Goal: Task Accomplishment & Management: Use online tool/utility

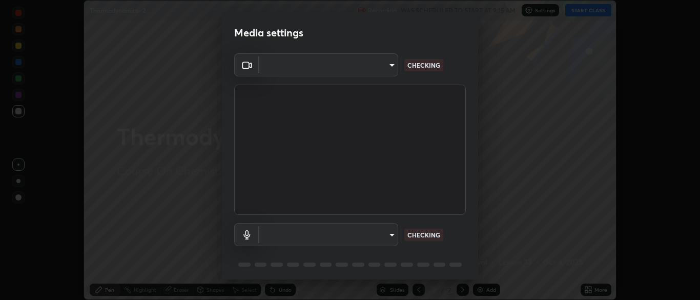
scroll to position [300, 700]
type input "7313fd45585aed834b6f1a7d948f9442f2d18b60722b63004f182b92f655e9b8"
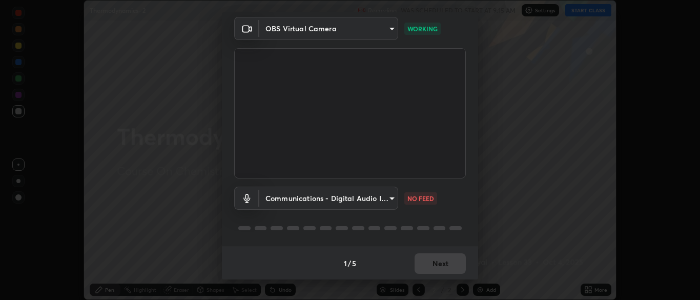
click at [316, 201] on body "Erase all Thermodynamics- 2 Recording WAS SCHEDULED TO START AT 9:15 AM Setting…" at bounding box center [350, 150] width 700 height 300
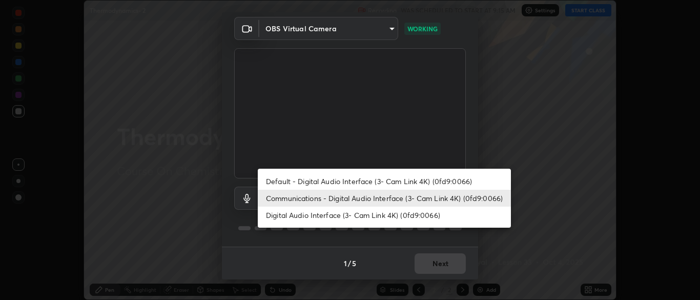
click at [323, 213] on li "Digital Audio Interface (3- Cam Link 4K) (0fd9:0066)" at bounding box center [384, 215] width 253 height 17
type input "6d488a1ca4c1aaf6c0b289bb5f08f9fa1a540cfe3c37fe5d7d2b3a5279a29715"
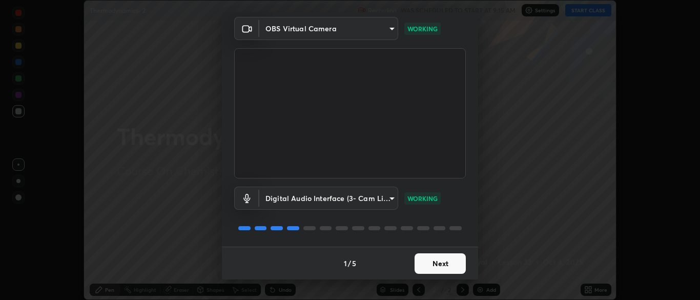
click at [431, 267] on button "Next" at bounding box center [440, 263] width 51 height 21
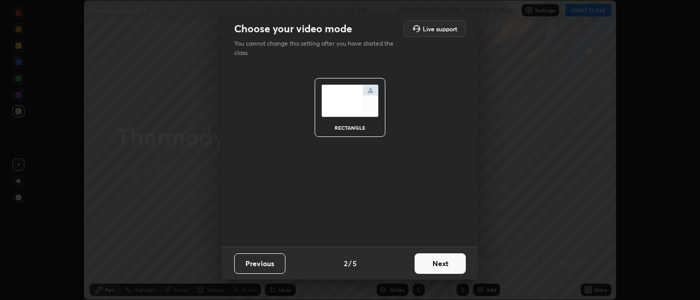
scroll to position [0, 0]
click at [434, 268] on button "Next" at bounding box center [440, 263] width 51 height 21
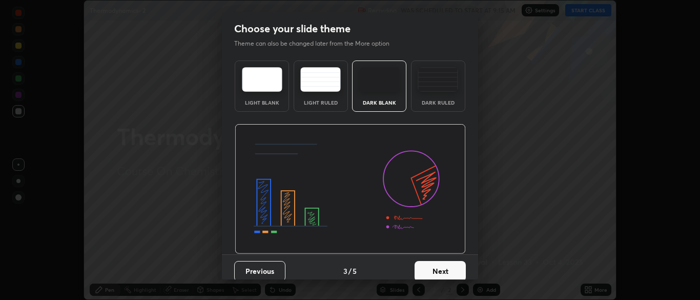
click at [450, 272] on button "Next" at bounding box center [440, 271] width 51 height 21
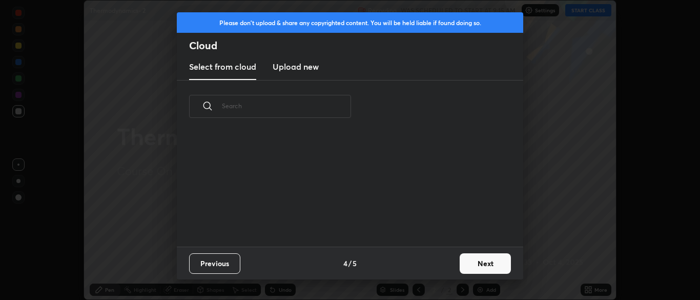
scroll to position [114, 329]
click at [495, 263] on button "Next" at bounding box center [485, 263] width 51 height 21
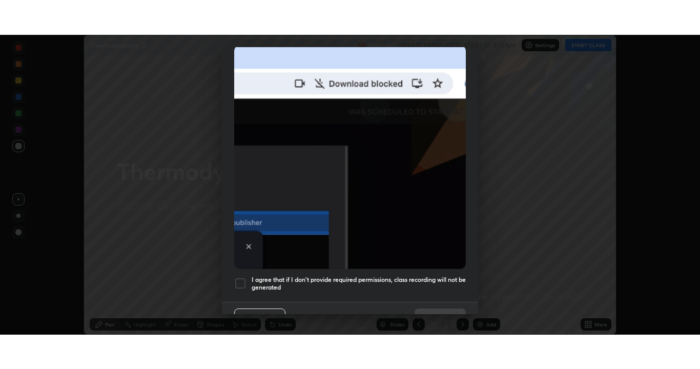
scroll to position [232, 0]
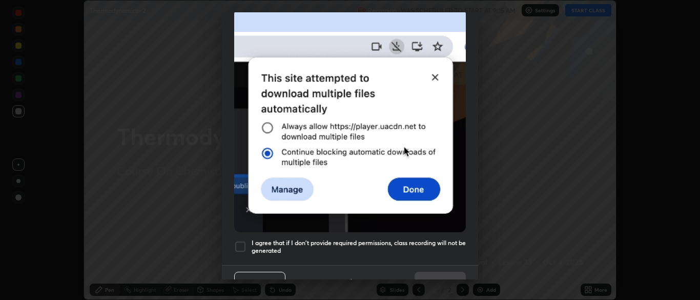
click at [243, 241] on div at bounding box center [240, 246] width 12 height 12
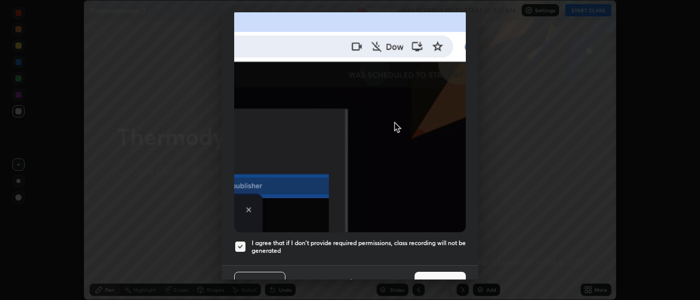
click at [438, 275] on button "Done" at bounding box center [440, 282] width 51 height 21
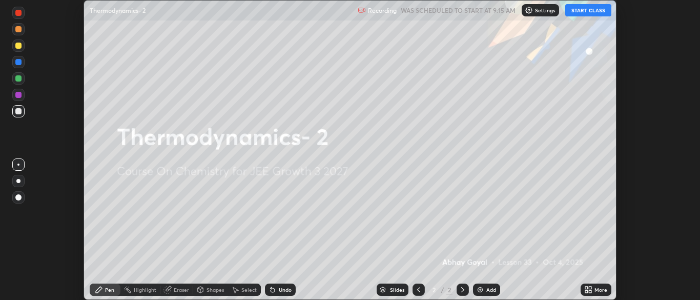
click at [584, 10] on button "START CLASS" at bounding box center [588, 10] width 46 height 12
click at [599, 290] on div "More" at bounding box center [601, 289] width 13 height 5
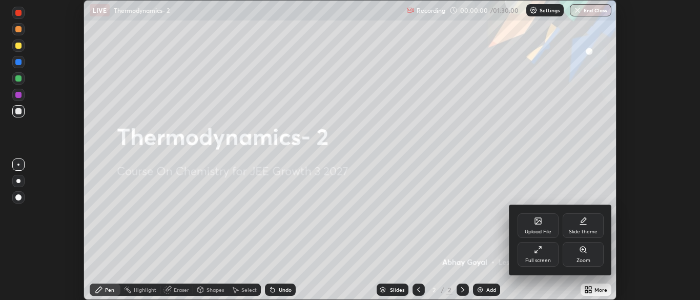
click at [540, 254] on div "Full screen" at bounding box center [538, 254] width 41 height 25
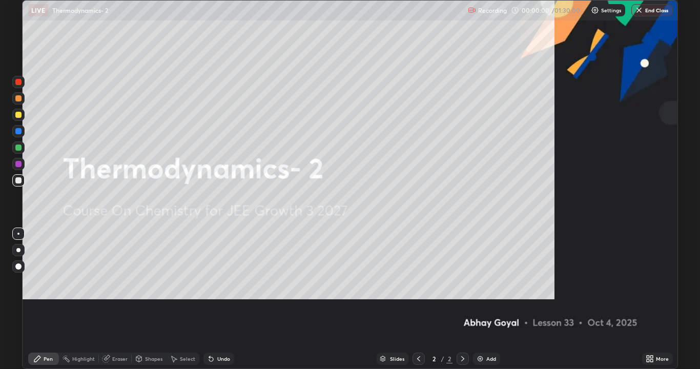
scroll to position [369, 700]
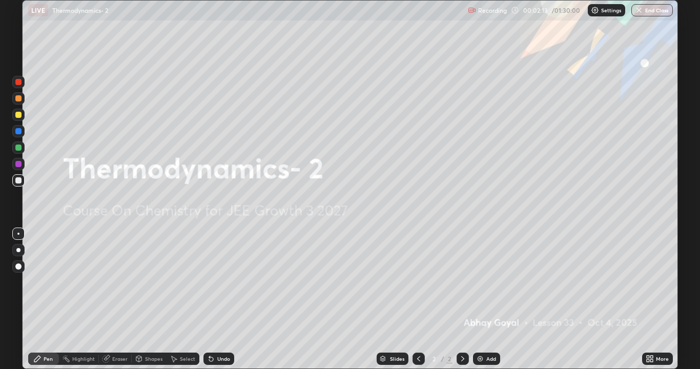
click at [487, 299] on div "Add" at bounding box center [492, 358] width 10 height 5
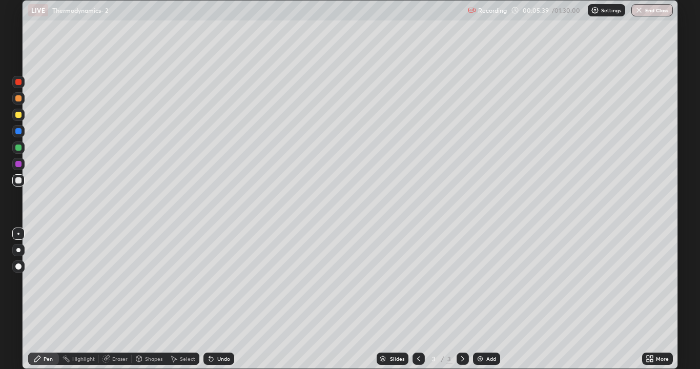
click at [539, 299] on div "Slides 3 / 3 Add" at bounding box center [438, 359] width 408 height 21
click at [488, 299] on div "Add" at bounding box center [492, 358] width 10 height 5
click at [220, 299] on div "Undo" at bounding box center [223, 358] width 13 height 5
click at [221, 299] on div "Undo" at bounding box center [223, 358] width 13 height 5
click at [484, 299] on div "Add" at bounding box center [486, 359] width 27 height 12
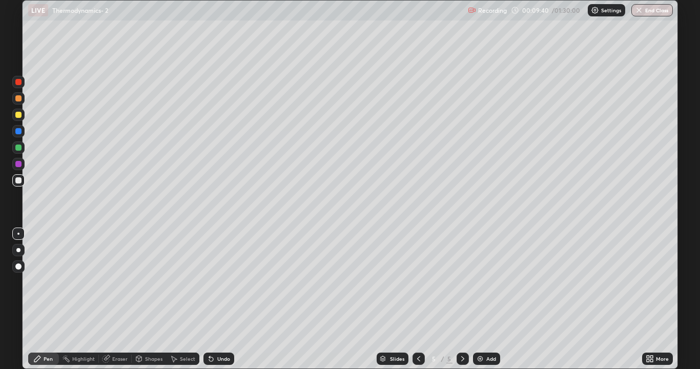
click at [23, 143] on div at bounding box center [18, 147] width 12 height 12
click at [18, 181] on div at bounding box center [18, 180] width 6 height 6
click at [130, 299] on div "Eraser" at bounding box center [115, 359] width 33 height 12
click at [42, 299] on div "Pen" at bounding box center [43, 359] width 31 height 12
click at [482, 299] on img at bounding box center [480, 359] width 8 height 8
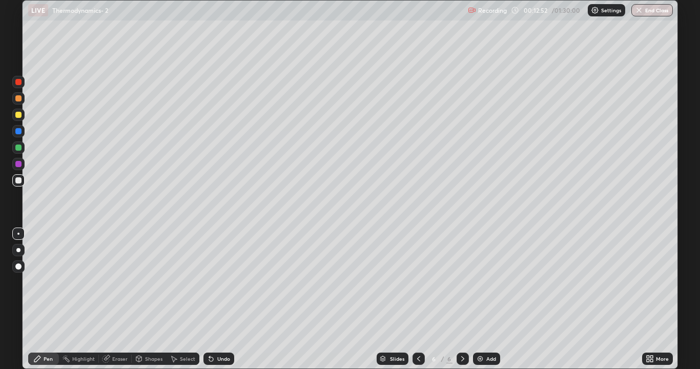
click at [18, 180] on div at bounding box center [18, 180] width 6 height 6
click at [491, 299] on div "Add" at bounding box center [486, 359] width 27 height 12
click at [487, 299] on div "Add" at bounding box center [492, 358] width 10 height 5
click at [491, 299] on div "Add" at bounding box center [492, 358] width 10 height 5
click at [209, 299] on icon at bounding box center [209, 356] width 1 height 1
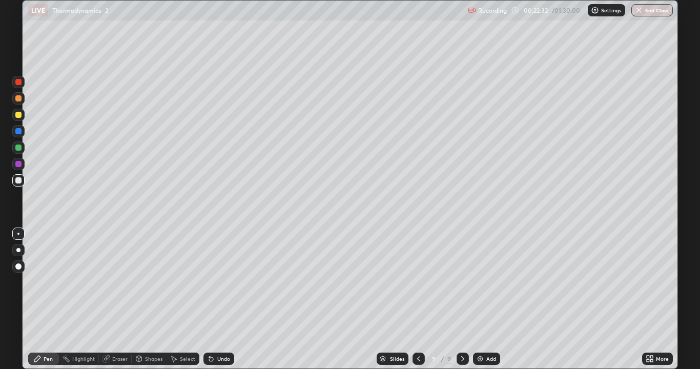
click at [491, 299] on div "Add" at bounding box center [492, 358] width 10 height 5
click at [484, 299] on div "Add" at bounding box center [486, 359] width 27 height 12
click at [19, 182] on div at bounding box center [18, 180] width 6 height 6
click at [19, 114] on div at bounding box center [18, 115] width 6 height 6
click at [17, 180] on div at bounding box center [18, 180] width 6 height 6
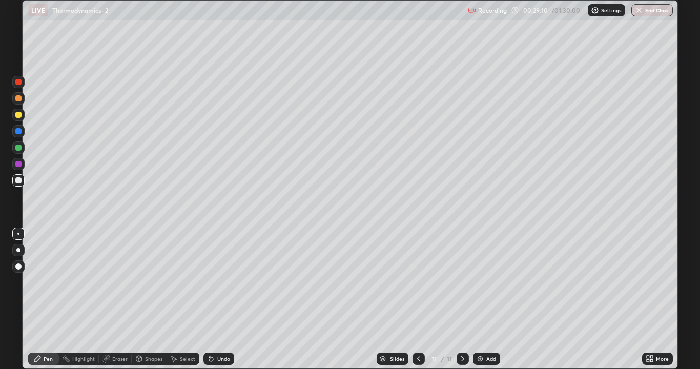
click at [18, 167] on div at bounding box center [18, 164] width 6 height 6
click at [487, 299] on div "Add" at bounding box center [486, 359] width 27 height 12
click at [480, 299] on div "Add" at bounding box center [486, 359] width 27 height 12
click at [477, 299] on img at bounding box center [480, 359] width 8 height 8
click at [15, 186] on div at bounding box center [18, 180] width 12 height 12
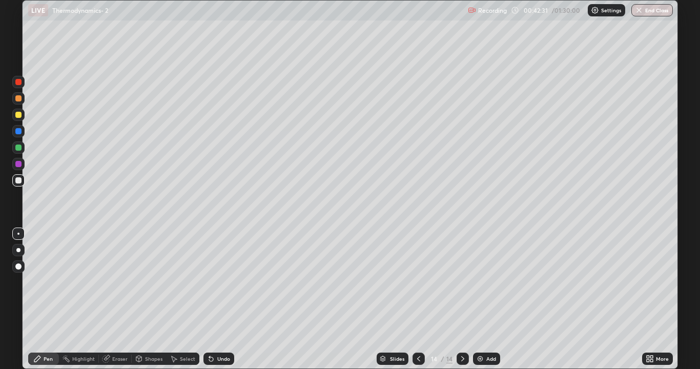
click at [138, 299] on icon at bounding box center [139, 358] width 6 height 2
click at [43, 299] on div "Pen" at bounding box center [43, 359] width 31 height 12
click at [218, 299] on div "Undo" at bounding box center [223, 358] width 13 height 5
click at [215, 299] on div "Undo" at bounding box center [219, 359] width 31 height 12
click at [210, 299] on icon at bounding box center [211, 359] width 4 height 4
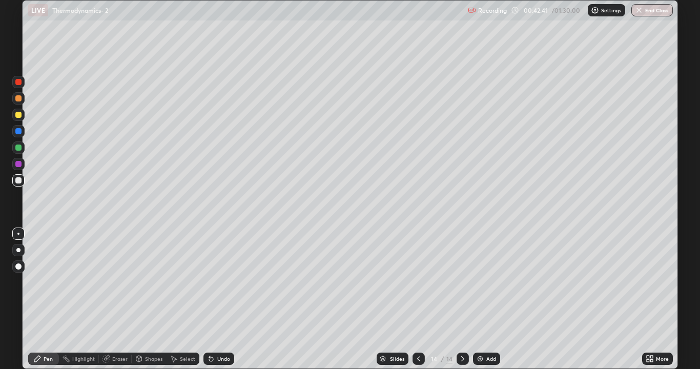
click at [210, 299] on icon at bounding box center [211, 359] width 4 height 4
click at [489, 299] on div "Add" at bounding box center [486, 359] width 27 height 12
click at [19, 179] on div at bounding box center [18, 180] width 6 height 6
click at [19, 164] on div at bounding box center [18, 164] width 6 height 6
click at [487, 299] on div "Add" at bounding box center [492, 358] width 10 height 5
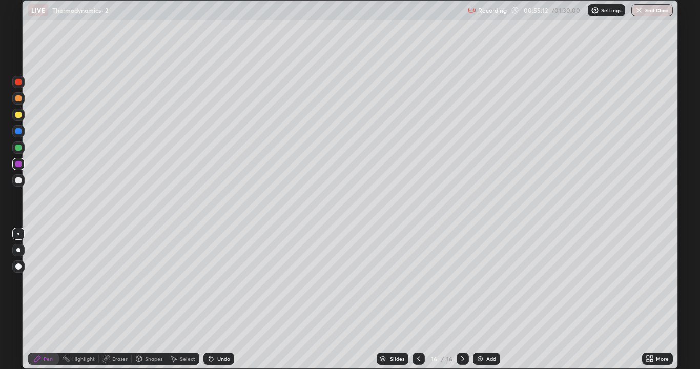
click at [488, 299] on div "Add" at bounding box center [492, 358] width 10 height 5
click at [490, 299] on div "Add" at bounding box center [492, 358] width 10 height 5
click at [17, 181] on div at bounding box center [18, 180] width 6 height 6
click at [18, 132] on div at bounding box center [18, 131] width 6 height 6
click at [17, 115] on div at bounding box center [18, 115] width 6 height 6
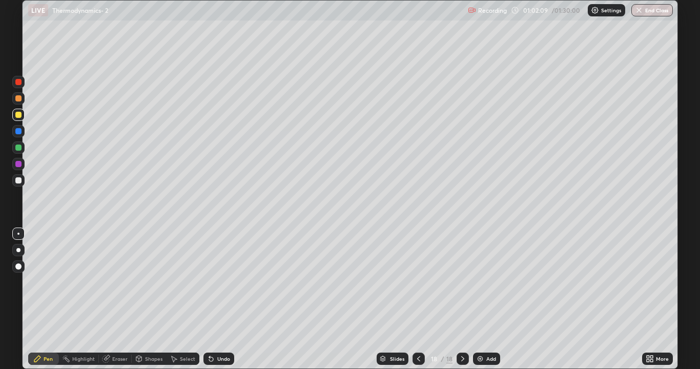
click at [116, 299] on div "Eraser" at bounding box center [119, 358] width 15 height 5
click at [42, 299] on div "Pen" at bounding box center [43, 359] width 31 height 12
click at [487, 299] on div "Add" at bounding box center [492, 358] width 10 height 5
click at [16, 181] on div at bounding box center [18, 180] width 6 height 6
click at [487, 299] on div "Add" at bounding box center [492, 358] width 10 height 5
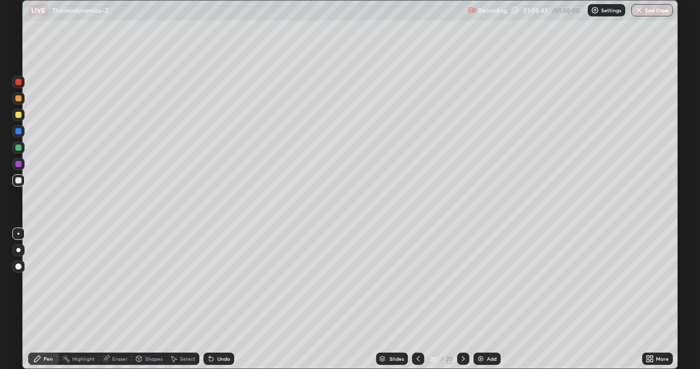
click at [418, 299] on icon at bounding box center [418, 359] width 8 height 8
click at [479, 299] on img at bounding box center [481, 359] width 8 height 8
click at [418, 299] on icon at bounding box center [419, 359] width 8 height 8
click at [483, 299] on img at bounding box center [480, 359] width 8 height 8
click at [415, 299] on icon at bounding box center [419, 359] width 8 height 8
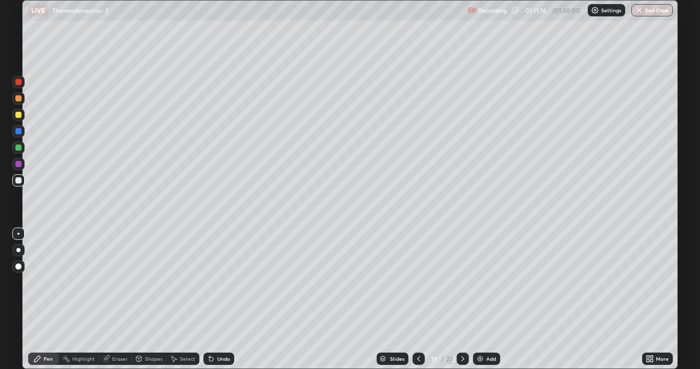
click at [459, 299] on icon at bounding box center [463, 359] width 8 height 8
click at [645, 9] on button "End Class" at bounding box center [653, 10] width 42 height 12
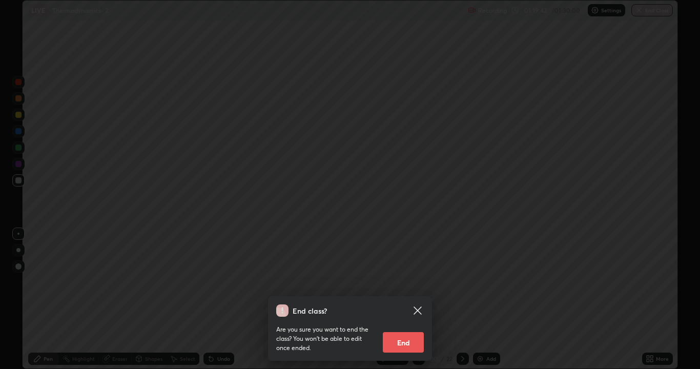
click at [409, 299] on button "End" at bounding box center [403, 342] width 41 height 21
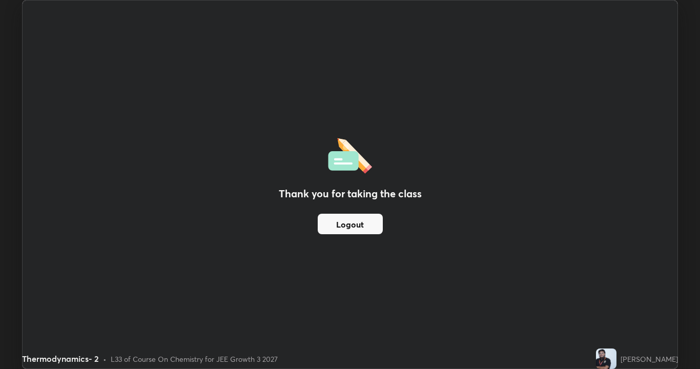
click at [366, 226] on button "Logout" at bounding box center [350, 224] width 65 height 21
